Goal: Task Accomplishment & Management: Complete application form

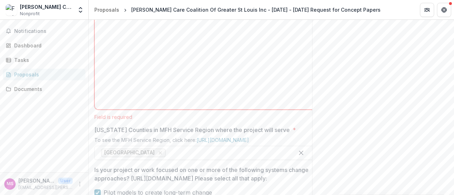
scroll to position [349, 0]
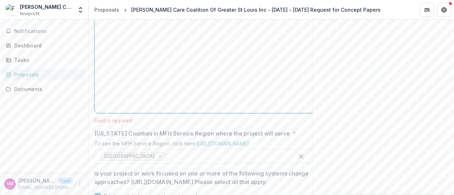
click at [156, 74] on div at bounding box center [208, 57] width 221 height 106
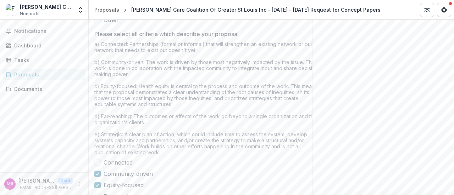
scroll to position [700, 0]
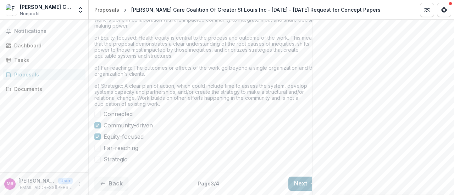
click at [303, 179] on button "Next" at bounding box center [304, 184] width 33 height 14
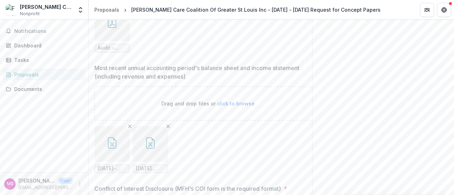
scroll to position [900, 0]
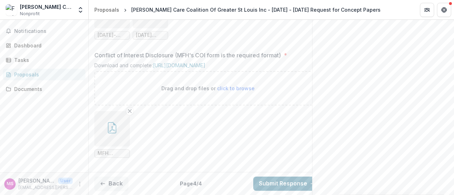
click at [284, 177] on button "Submit Response" at bounding box center [287, 184] width 68 height 14
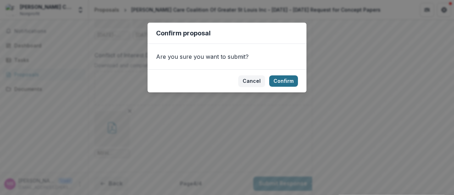
click at [288, 79] on button "Confirm" at bounding box center [283, 81] width 29 height 11
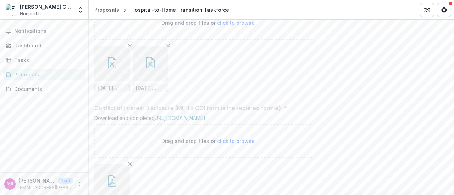
scroll to position [914, 0]
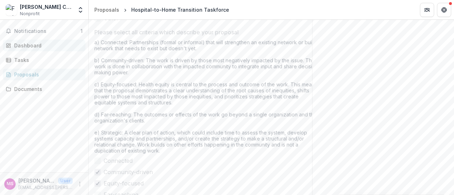
click at [43, 46] on div "Dashboard" at bounding box center [47, 45] width 66 height 7
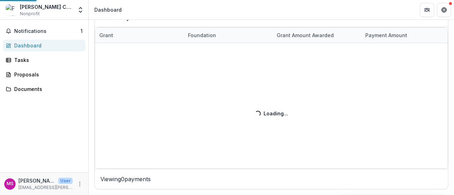
scroll to position [275, 0]
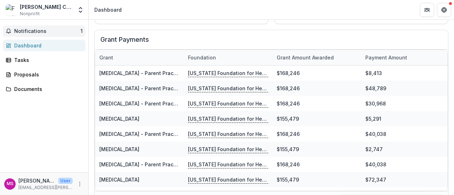
click at [46, 29] on span "Notifications" at bounding box center [47, 31] width 66 height 6
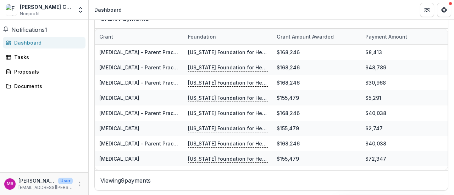
click at [45, 29] on span "Notifications" at bounding box center [27, 29] width 33 height 7
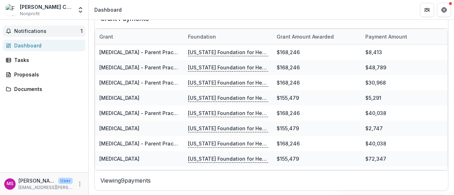
click at [82, 29] on span "1" at bounding box center [82, 31] width 2 height 6
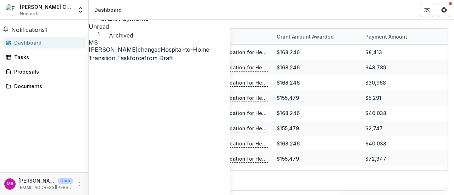
click at [173, 51] on link "Hospital-to-Home Transition Taskforce" at bounding box center [149, 54] width 121 height 16
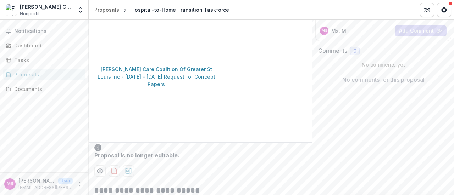
scroll to position [123, 0]
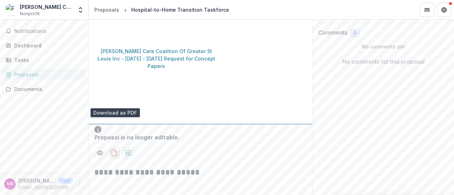
click at [116, 150] on icon "download-proposal" at bounding box center [114, 153] width 5 height 6
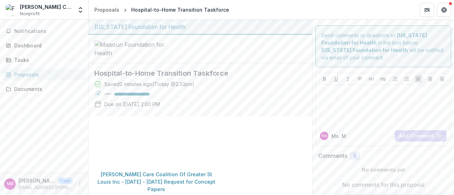
scroll to position [72, 0]
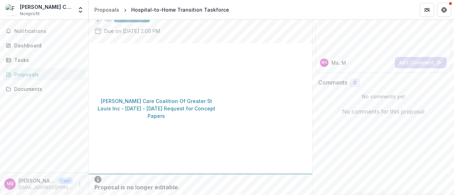
scroll to position [75, 0]
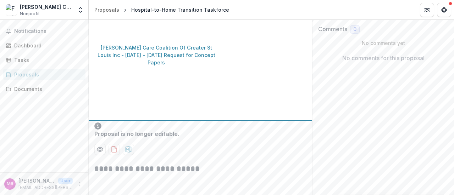
scroll to position [132, 0]
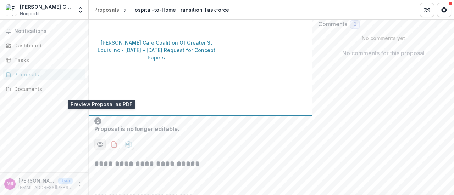
click at [98, 141] on icon "Preview a45307e6-1830-45c4-9630-06d1122bc672-0.pdf" at bounding box center [99, 144] width 7 height 7
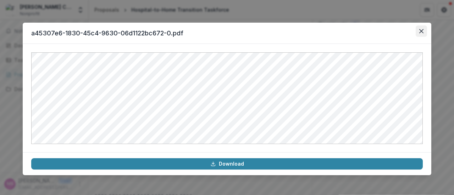
click at [420, 34] on button "Close" at bounding box center [421, 31] width 11 height 11
